Goal: Task Accomplishment & Management: Use online tool/utility

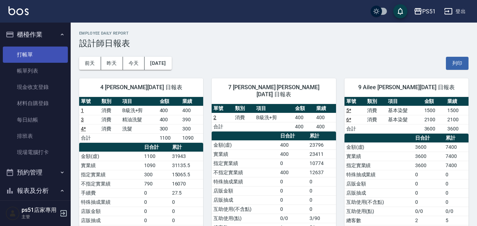
click at [32, 54] on link "打帳單" at bounding box center [35, 55] width 65 height 16
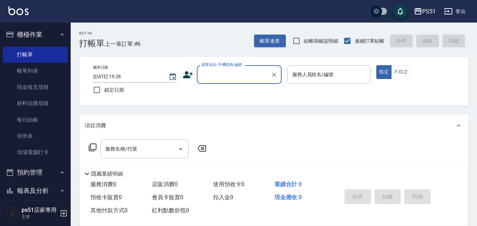
click at [232, 77] on input "顧客姓名/手機號碼/編號" at bounding box center [234, 74] width 68 height 12
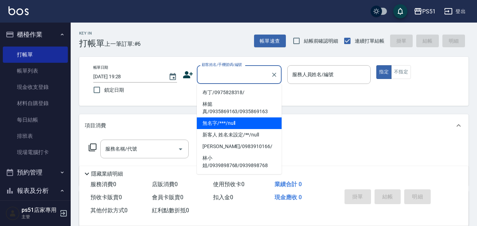
click at [220, 121] on li "無名字/***/null" at bounding box center [239, 124] width 85 height 12
type input "無名字/***/null"
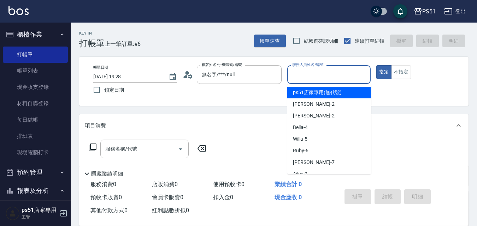
click at [333, 80] on input "服務人員姓名/編號" at bounding box center [328, 74] width 77 height 12
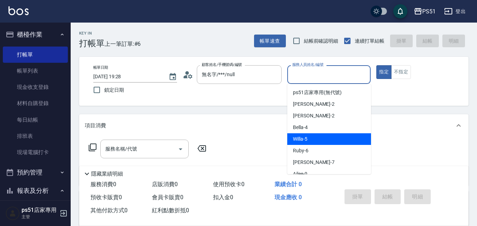
click at [307, 139] on span "Willa -5" at bounding box center [300, 139] width 14 height 7
type input "Willa-5"
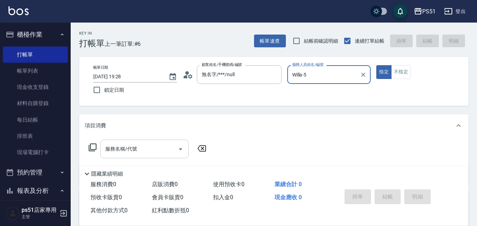
click at [126, 150] on div "服務名稱/代號 服務名稱/代號" at bounding box center [144, 149] width 88 height 19
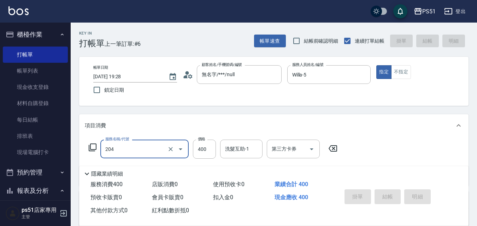
type input "204"
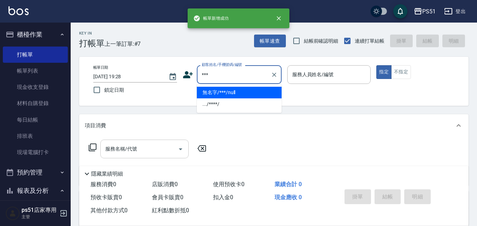
type input "無名字/***/null"
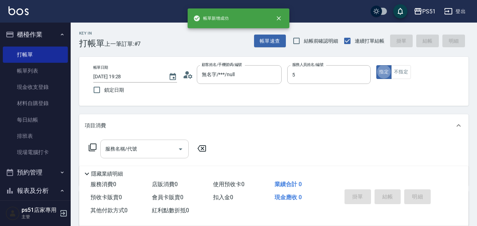
type input "Willa-5"
type button "true"
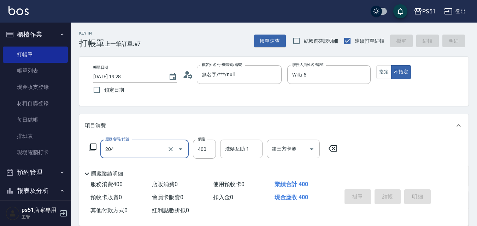
type input "204"
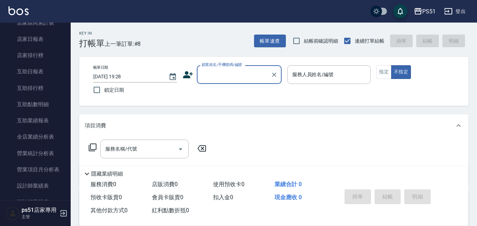
scroll to position [329, 0]
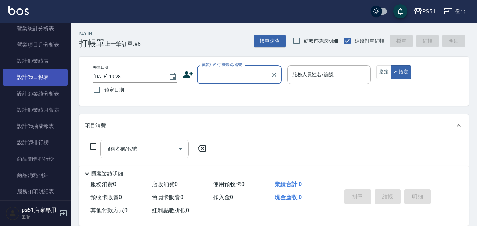
click at [44, 80] on link "設計師日報表" at bounding box center [35, 77] width 65 height 16
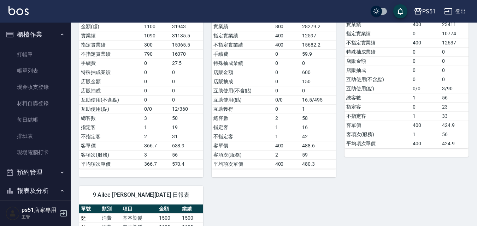
scroll to position [126, 0]
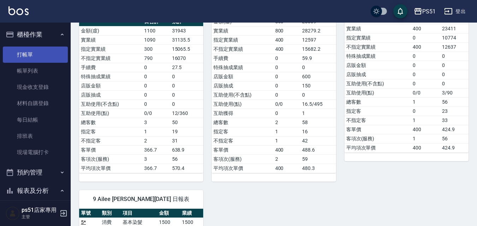
click at [30, 50] on link "打帳單" at bounding box center [35, 55] width 65 height 16
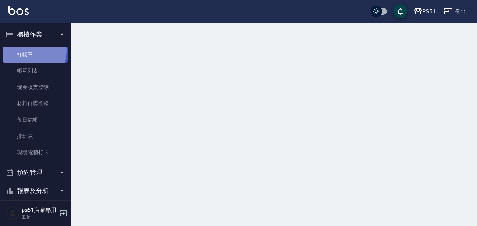
click at [30, 50] on link "打帳單" at bounding box center [35, 55] width 65 height 16
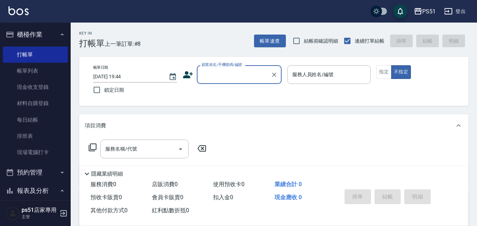
click at [236, 75] on input "顧客姓名/手機號碼/編號" at bounding box center [234, 74] width 68 height 12
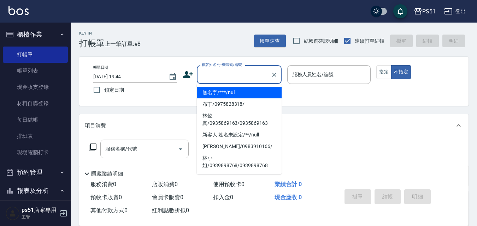
drag, startPoint x: 231, startPoint y: 90, endPoint x: 289, endPoint y: 89, distance: 57.9
click at [232, 90] on li "無名字/***/null" at bounding box center [239, 93] width 85 height 12
type input "無名字/***/null"
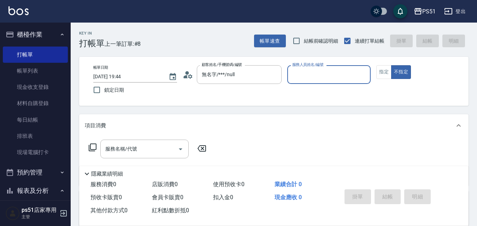
click at [303, 76] on input "服務人員姓名/編號" at bounding box center [328, 74] width 77 height 12
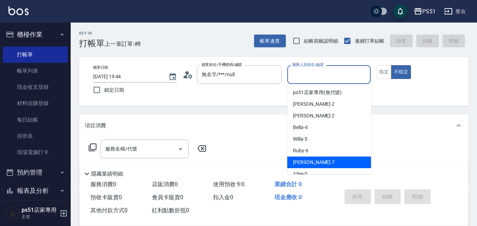
click at [305, 161] on span "[PERSON_NAME] -7" at bounding box center [314, 162] width 42 height 7
type input "[PERSON_NAME]-7"
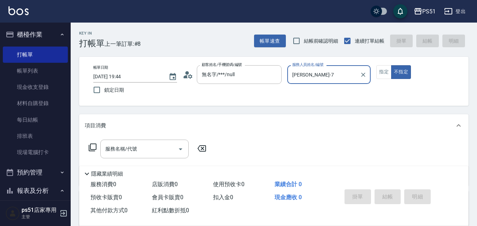
click at [391, 65] on button "不指定" at bounding box center [401, 72] width 20 height 14
type button "false"
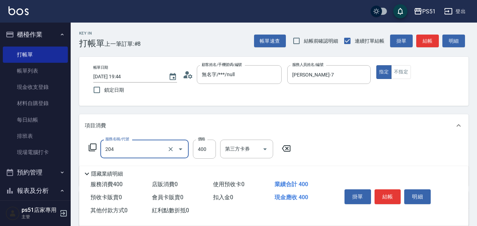
type input "B級洗+剪(204)"
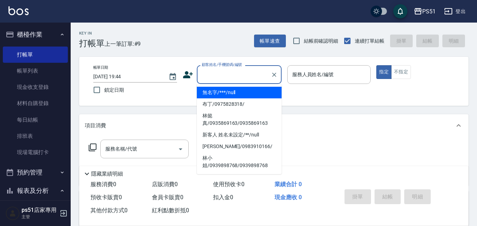
type input "無名字/***/null"
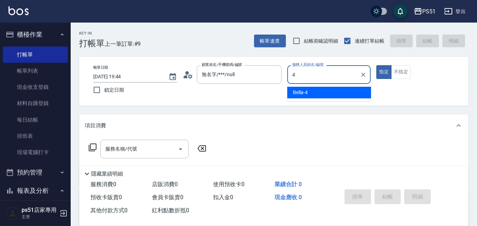
type input "Bella-4"
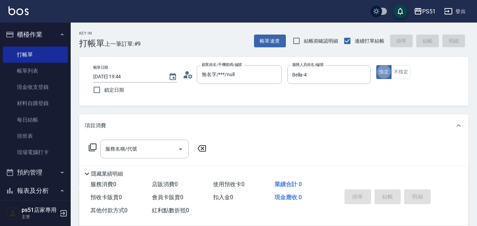
type button "true"
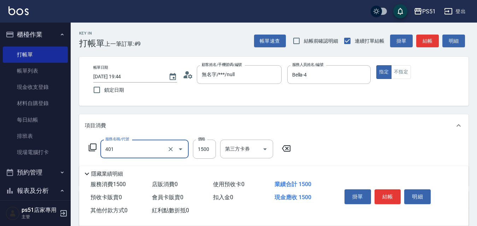
type input "基本染髮(401)"
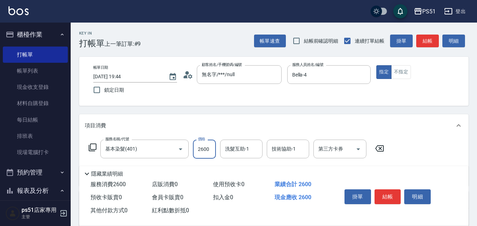
type input "2600"
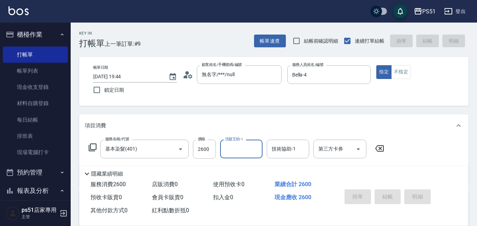
type input "[DATE] 19:45"
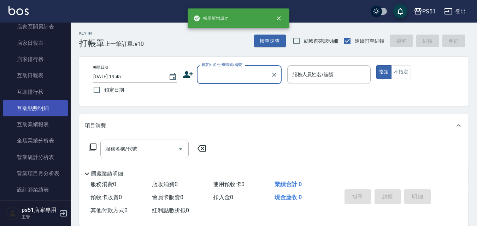
scroll to position [247, 0]
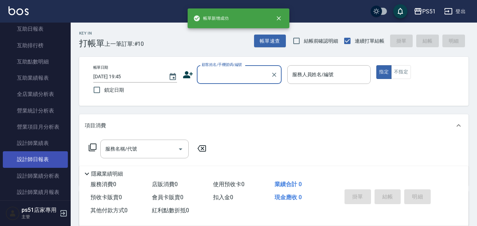
click at [43, 158] on link "設計師日報表" at bounding box center [35, 159] width 65 height 16
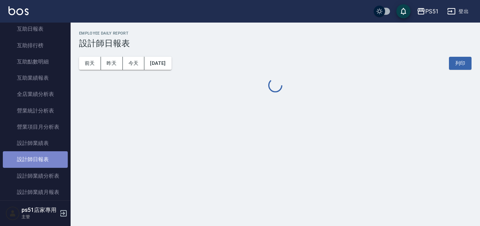
click at [43, 158] on link "設計師日報表" at bounding box center [35, 159] width 65 height 16
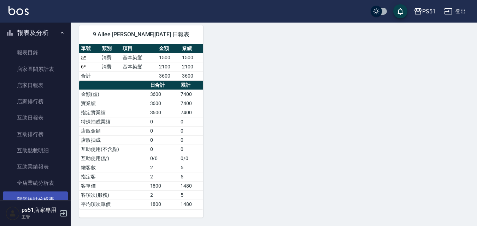
scroll to position [82, 0]
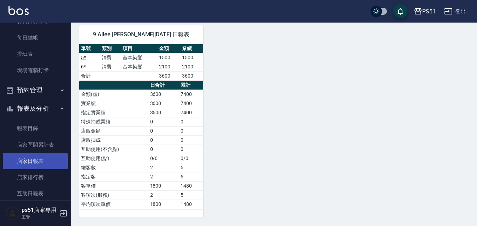
click at [24, 164] on link "店家日報表" at bounding box center [35, 161] width 65 height 16
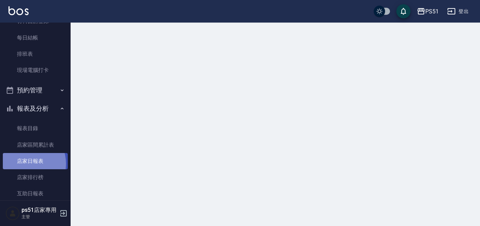
click at [24, 164] on link "店家日報表" at bounding box center [35, 161] width 65 height 16
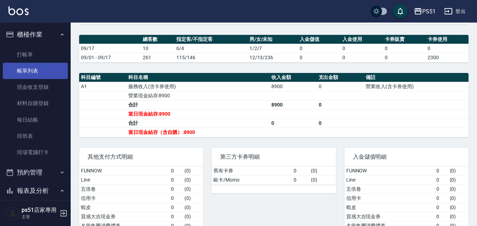
scroll to position [44, 0]
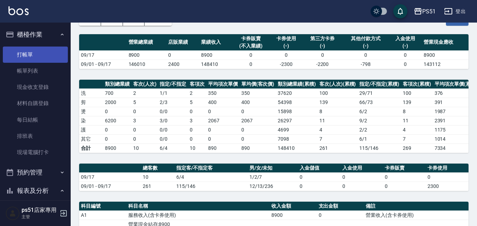
click at [31, 57] on link "打帳單" at bounding box center [35, 55] width 65 height 16
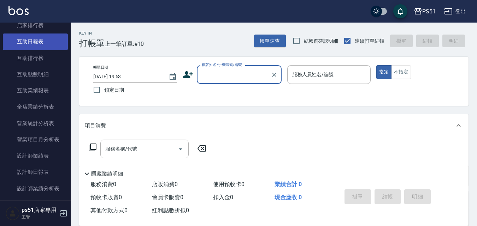
scroll to position [247, 0]
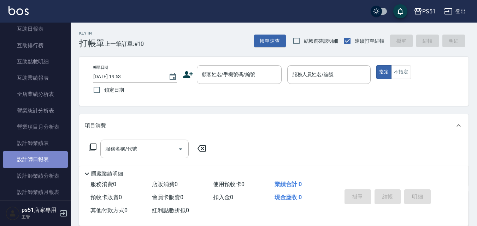
click at [44, 158] on link "設計師日報表" at bounding box center [35, 159] width 65 height 16
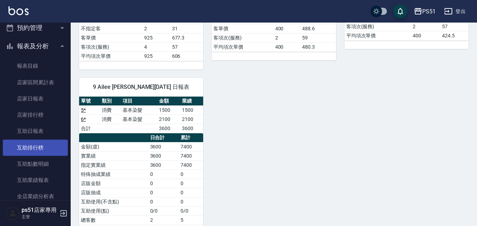
scroll to position [82, 0]
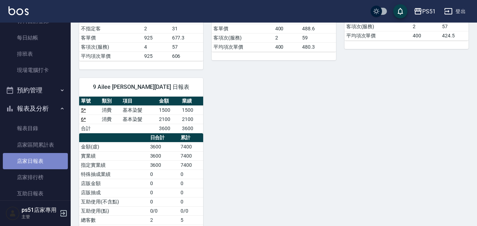
click at [39, 159] on link "店家日報表" at bounding box center [35, 161] width 65 height 16
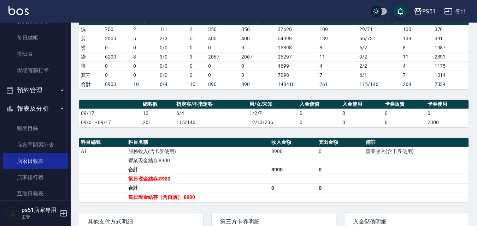
scroll to position [165, 0]
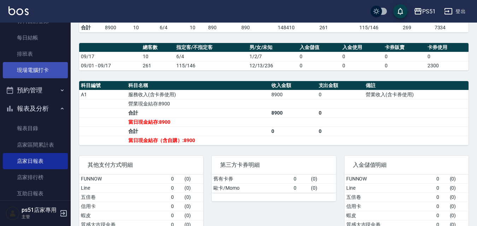
click at [51, 72] on link "現場電腦打卡" at bounding box center [35, 70] width 65 height 16
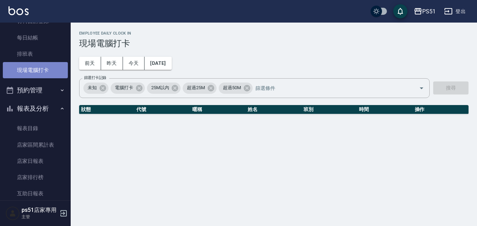
click at [51, 72] on link "現場電腦打卡" at bounding box center [35, 70] width 65 height 16
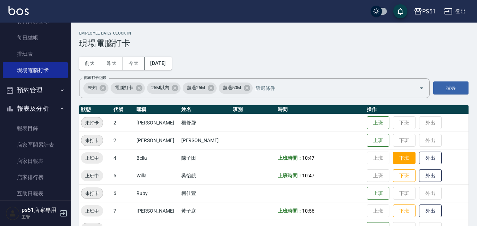
click at [393, 160] on button "下班" at bounding box center [404, 158] width 23 height 12
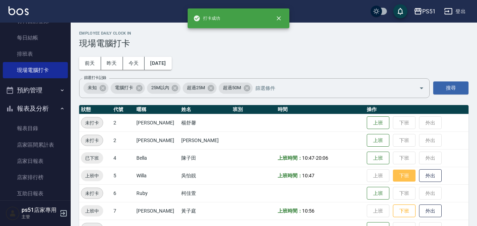
click at [400, 177] on button "下班" at bounding box center [404, 176] width 23 height 12
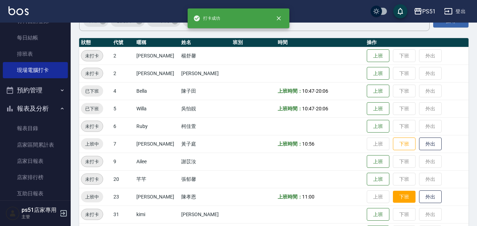
scroll to position [82, 0]
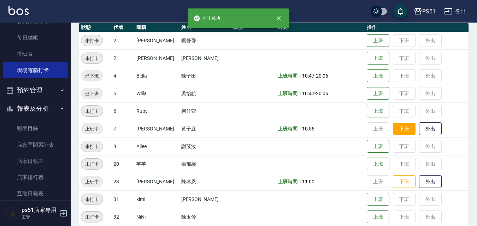
click at [397, 129] on button "下班" at bounding box center [404, 129] width 23 height 12
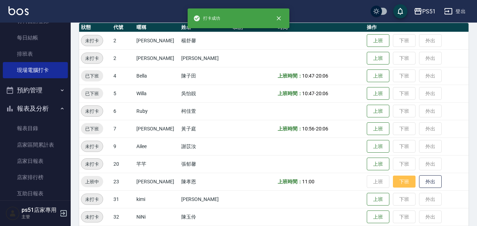
click at [398, 178] on button "下班" at bounding box center [404, 182] width 23 height 12
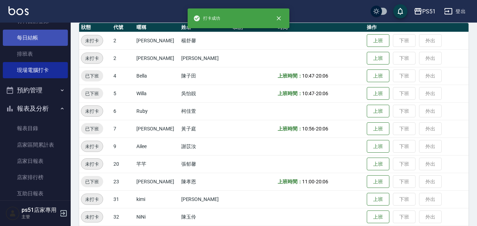
click at [53, 40] on link "每日結帳" at bounding box center [35, 38] width 65 height 16
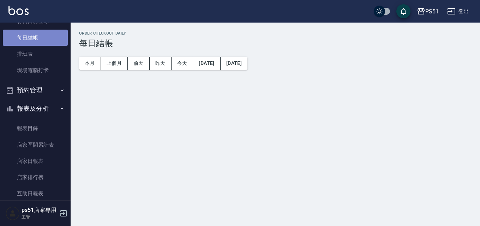
click at [53, 40] on link "每日結帳" at bounding box center [35, 38] width 65 height 16
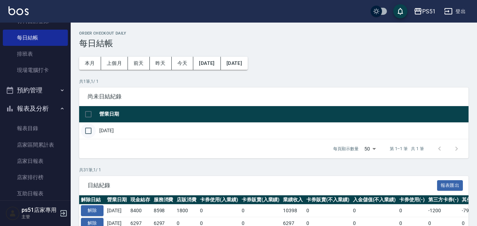
click at [87, 132] on input "checkbox" at bounding box center [88, 131] width 15 height 15
checkbox input "true"
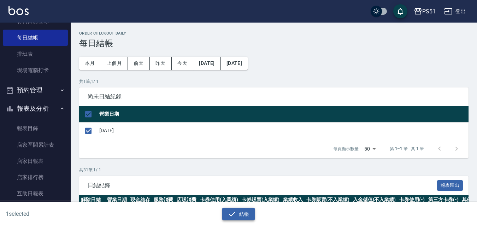
click at [237, 211] on button "結帳" at bounding box center [238, 214] width 33 height 13
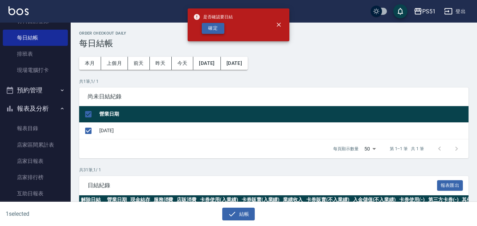
click at [208, 27] on button "確定" at bounding box center [213, 28] width 23 height 11
checkbox input "false"
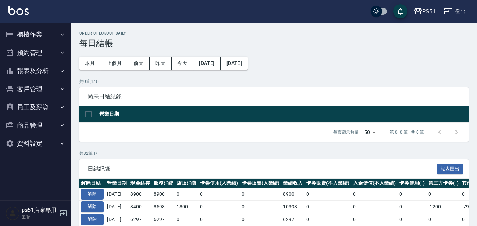
click at [31, 29] on button "櫃檯作業" at bounding box center [35, 34] width 65 height 18
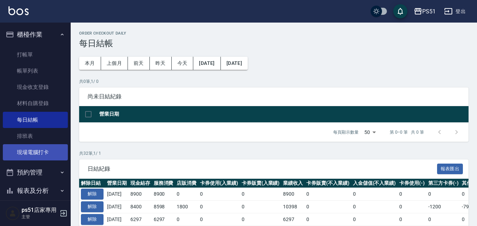
click at [48, 149] on link "現場電腦打卡" at bounding box center [35, 152] width 65 height 16
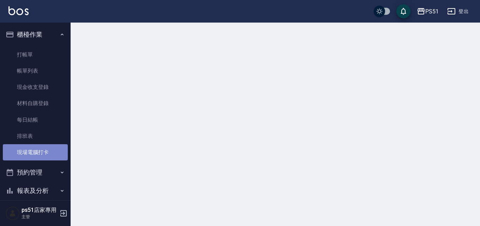
click at [48, 149] on link "現場電腦打卡" at bounding box center [35, 152] width 65 height 16
